Goal: Task Accomplishment & Management: Use online tool/utility

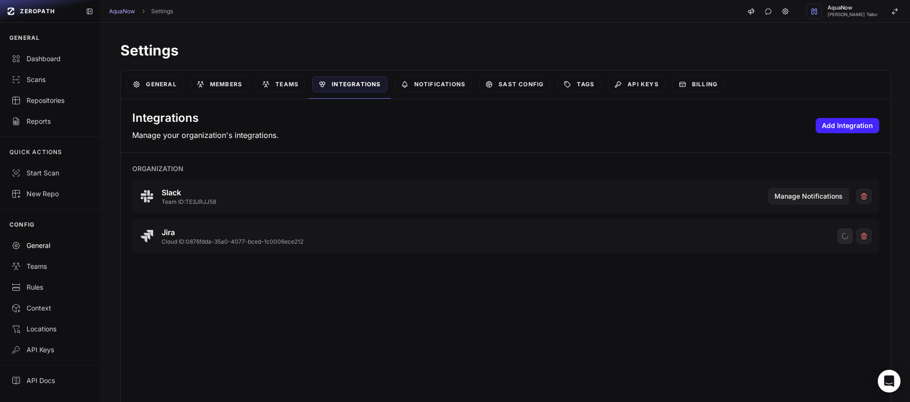
click at [41, 242] on div "General" at bounding box center [50, 245] width 78 height 9
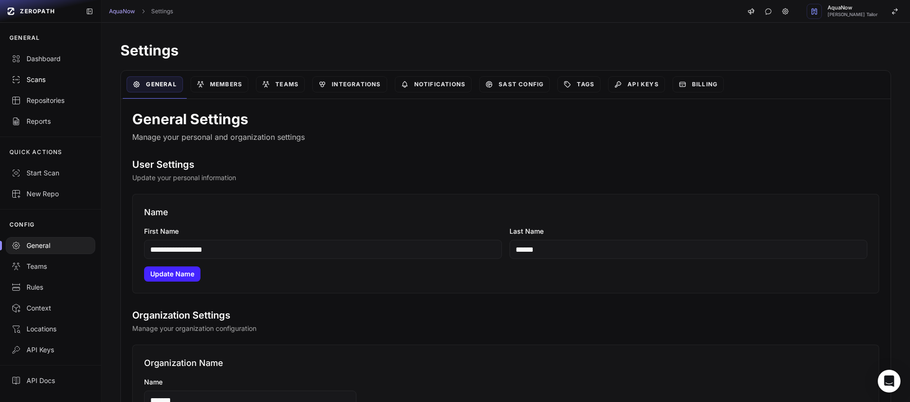
click at [54, 85] on link "Scans" at bounding box center [50, 79] width 101 height 21
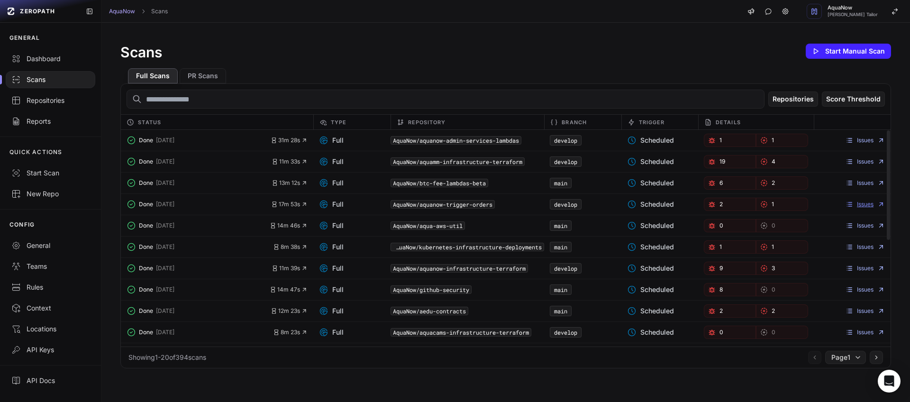
click at [854, 206] on link "Issues" at bounding box center [864, 204] width 39 height 8
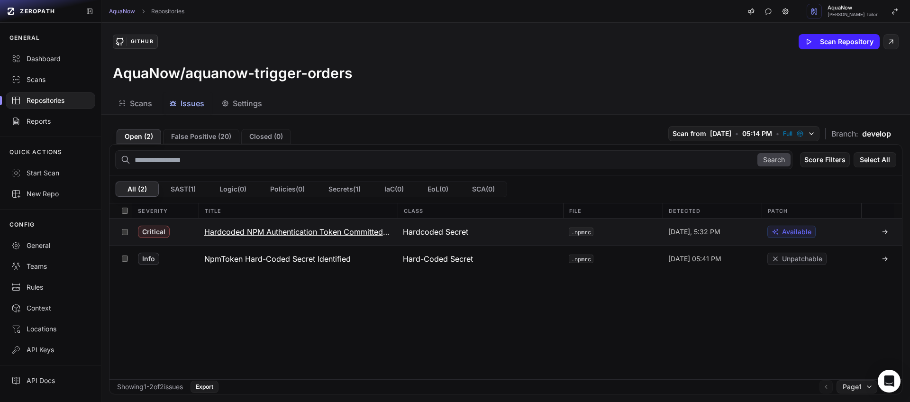
click at [491, 233] on div "Hardcoded Secret" at bounding box center [480, 231] width 166 height 27
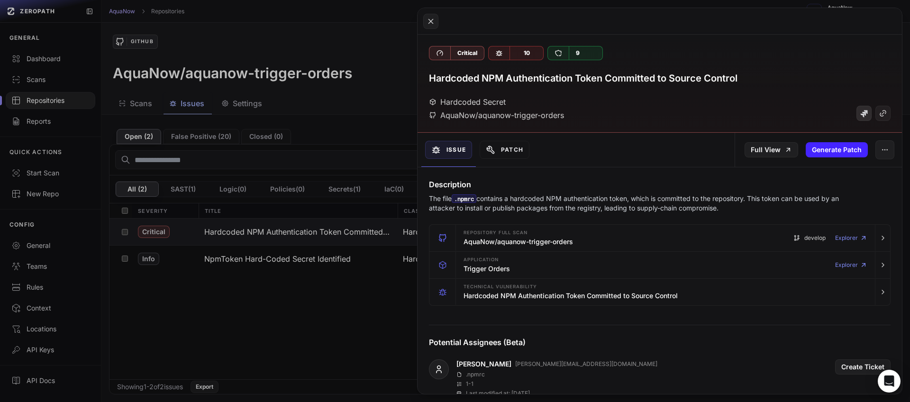
click at [860, 116] on icon at bounding box center [864, 114] width 8 height 8
click at [752, 148] on link "Full View" at bounding box center [771, 149] width 54 height 15
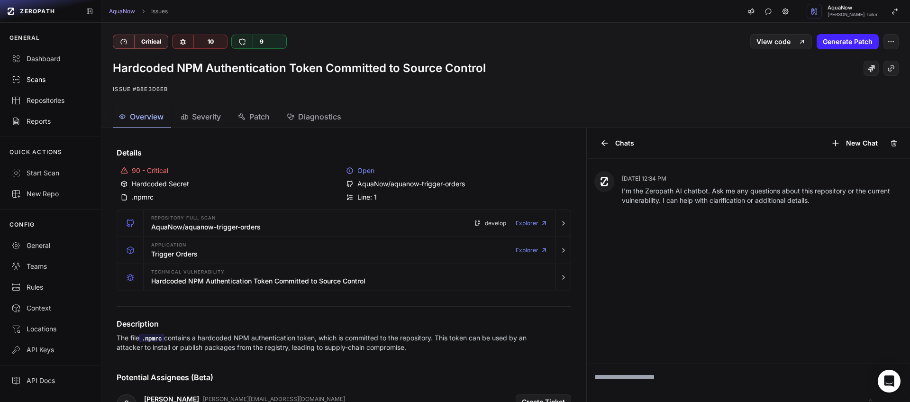
click at [53, 73] on link "Scans" at bounding box center [50, 79] width 101 height 21
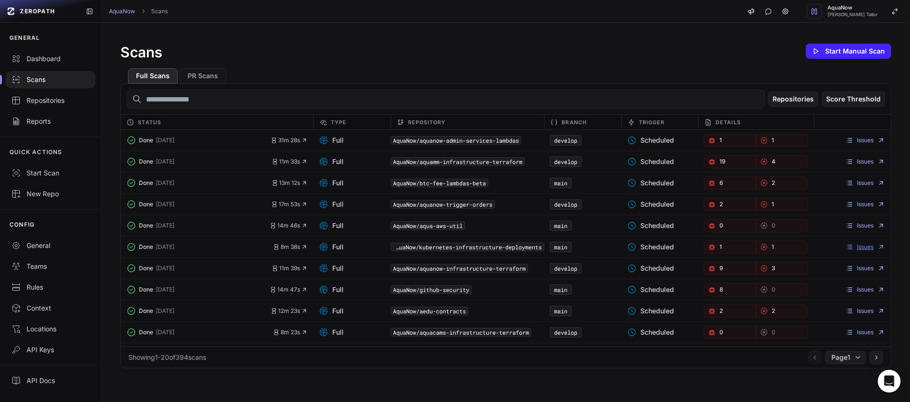
click at [859, 250] on link "Issues" at bounding box center [864, 247] width 39 height 8
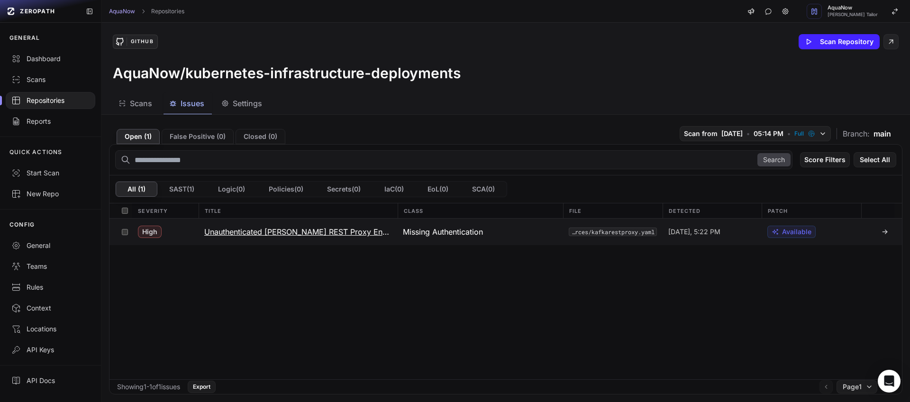
click at [662, 232] on div "Missing Authentication" at bounding box center [711, 231] width 99 height 27
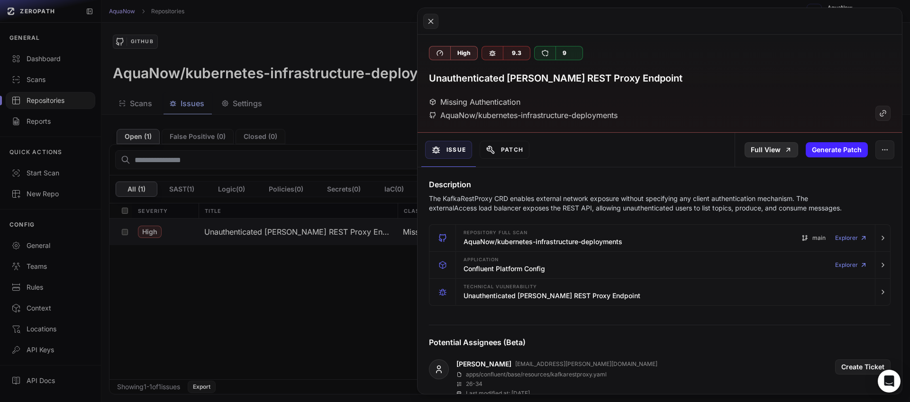
click at [744, 147] on link "Full View" at bounding box center [771, 149] width 54 height 15
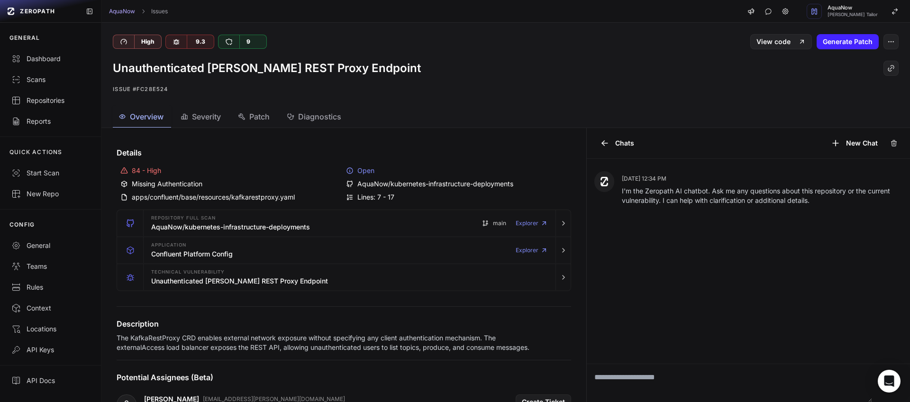
click at [897, 38] on div "High 9.3 9 View code Generate Patch" at bounding box center [505, 36] width 808 height 27
click at [889, 40] on button "button" at bounding box center [890, 41] width 15 height 15
click at [839, 85] on div "Export to Jira" at bounding box center [837, 87] width 101 height 23
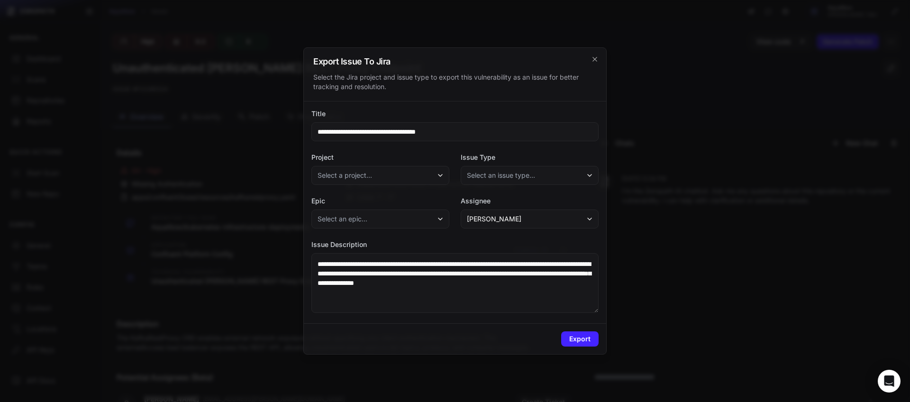
click at [404, 176] on button "Select a project..." at bounding box center [380, 175] width 138 height 19
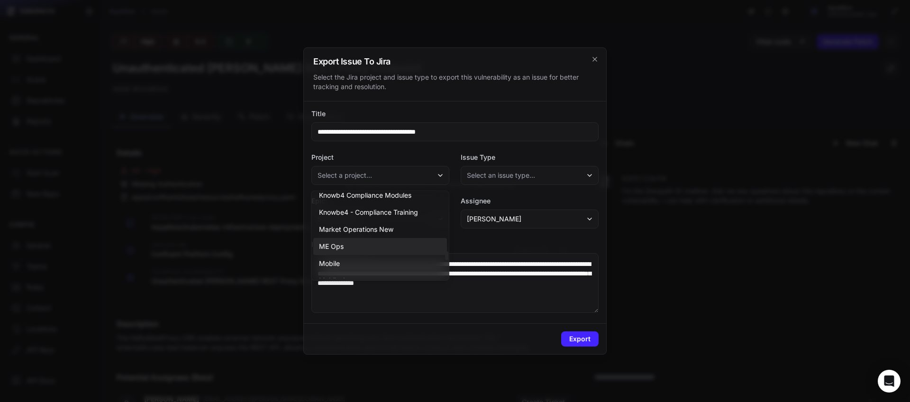
scroll to position [750, 0]
click at [389, 203] on span "Security findings and Vulnerabilities" at bounding box center [374, 201] width 111 height 9
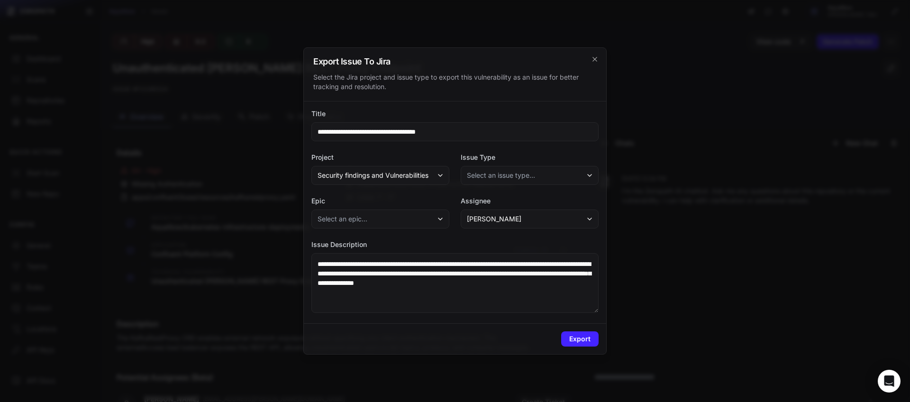
click at [520, 179] on span "Select an issue type..." at bounding box center [501, 175] width 68 height 9
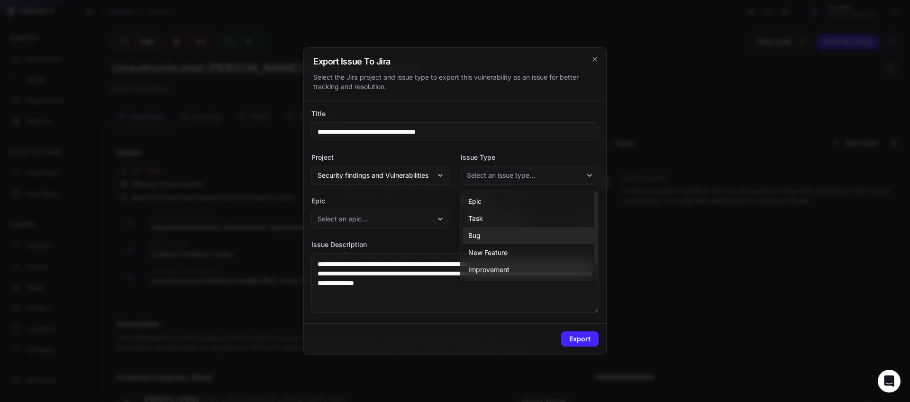
click at [482, 235] on div "Bug" at bounding box center [529, 235] width 134 height 17
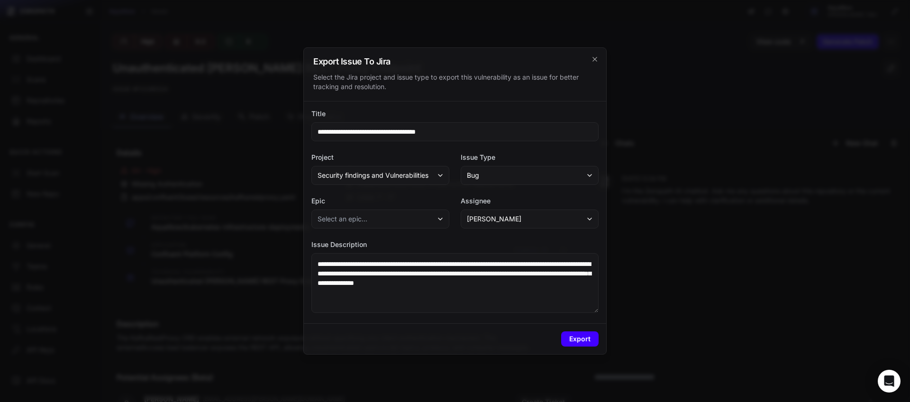
click at [579, 341] on button "Export" at bounding box center [579, 338] width 37 height 15
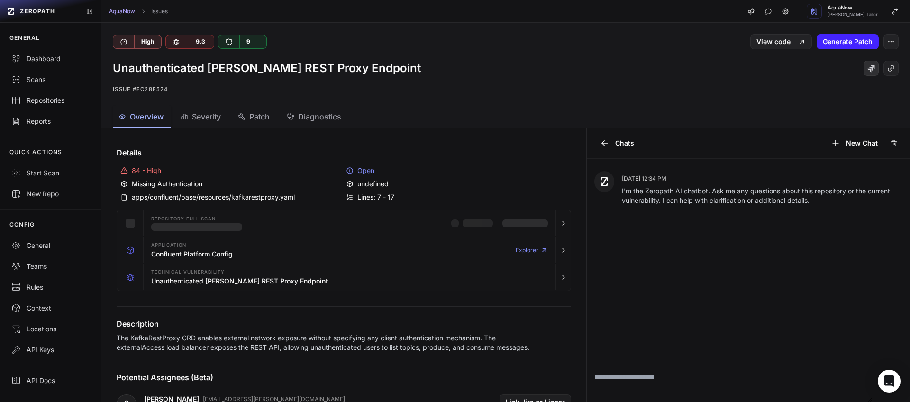
click at [867, 70] on icon at bounding box center [871, 69] width 8 height 8
